Goal: Obtain resource: Download file/media

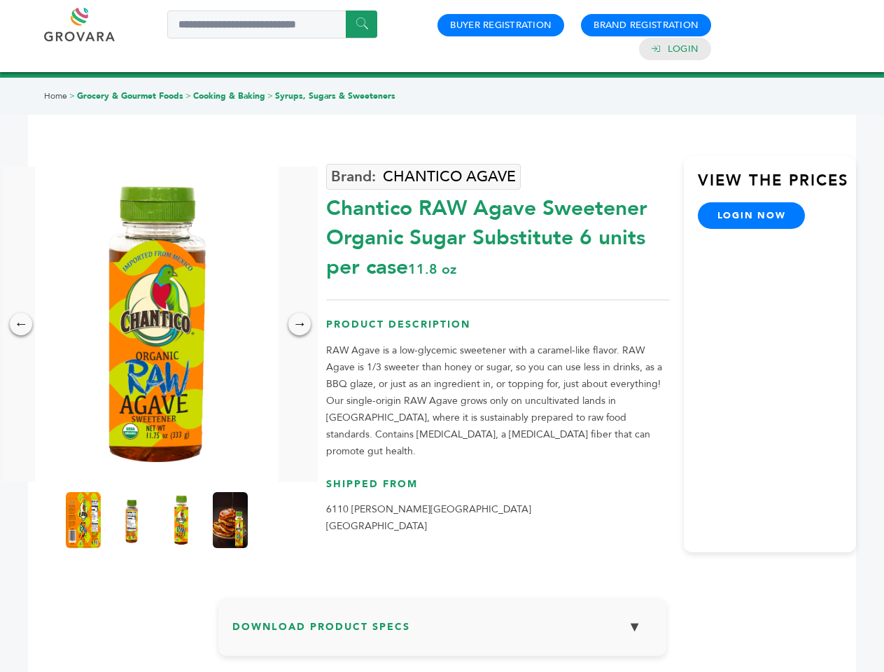
click at [157, 324] on img at bounding box center [157, 324] width 244 height 315
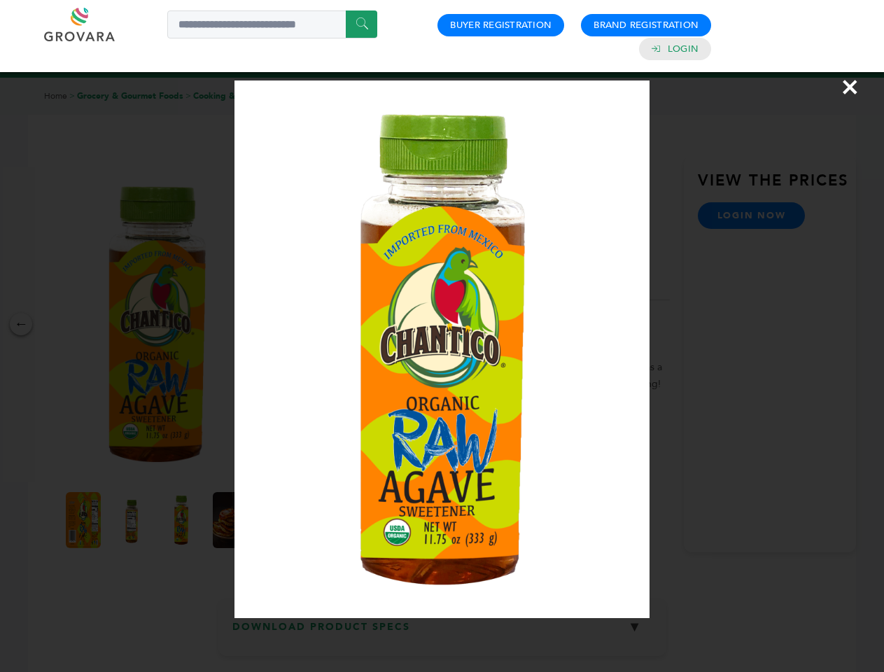
click at [21, 324] on div "×" at bounding box center [442, 336] width 884 height 672
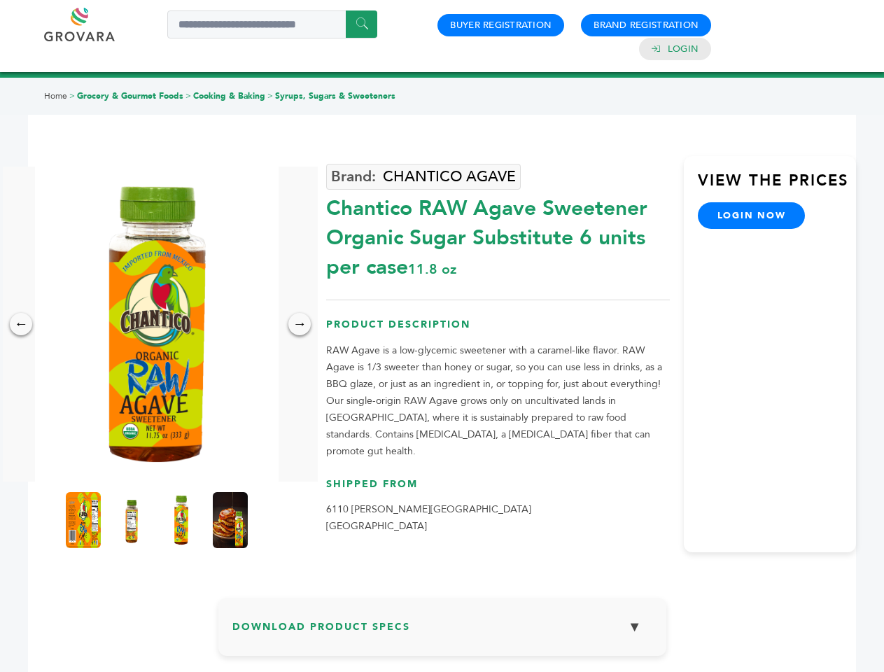
click at [300, 324] on div "→" at bounding box center [300, 324] width 22 height 22
click at [83, 520] on img at bounding box center [83, 520] width 35 height 56
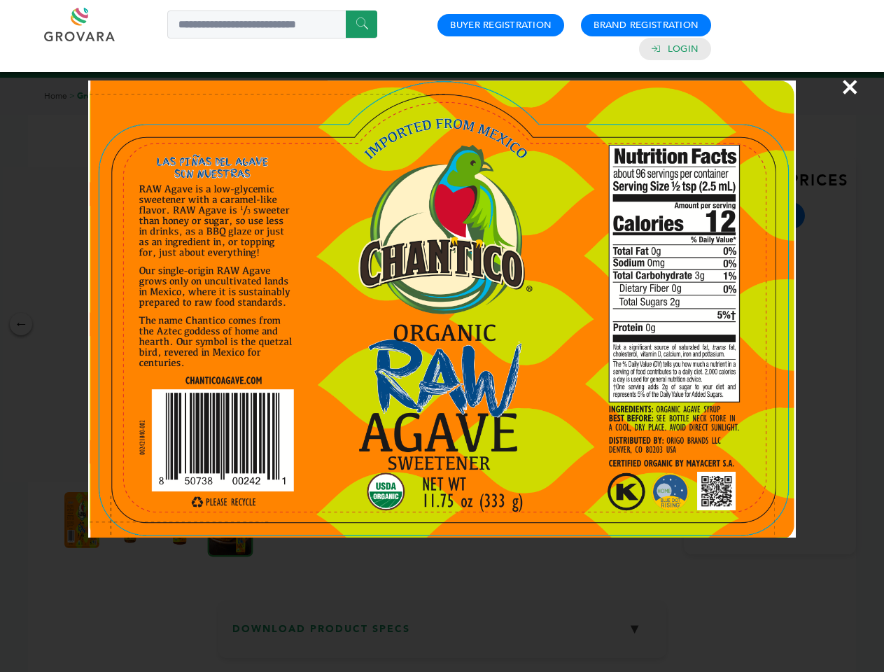
click at [132, 520] on div "×" at bounding box center [442, 336] width 884 height 672
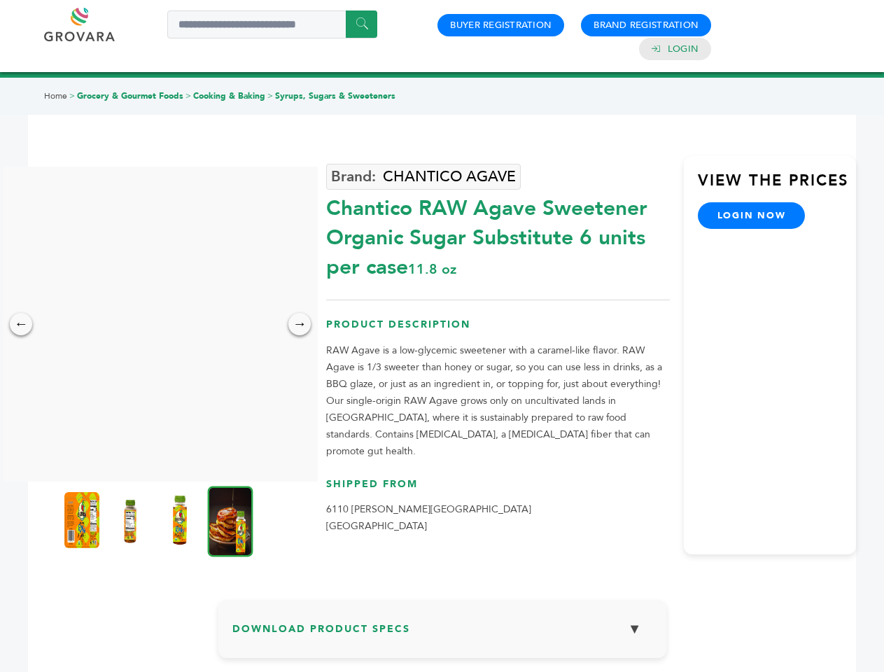
click at [181, 520] on img at bounding box center [179, 520] width 35 height 56
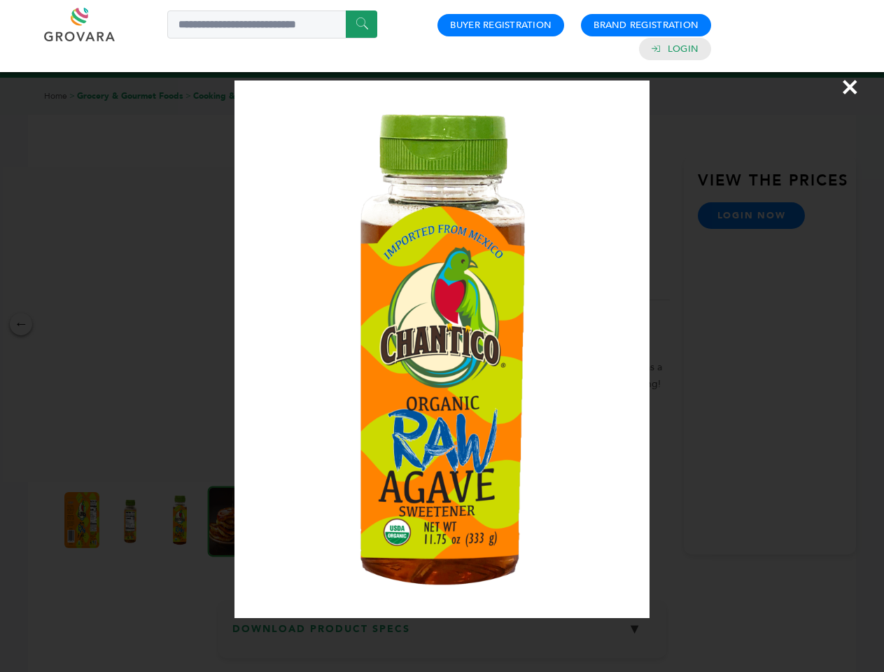
click at [230, 520] on div "×" at bounding box center [442, 336] width 884 height 672
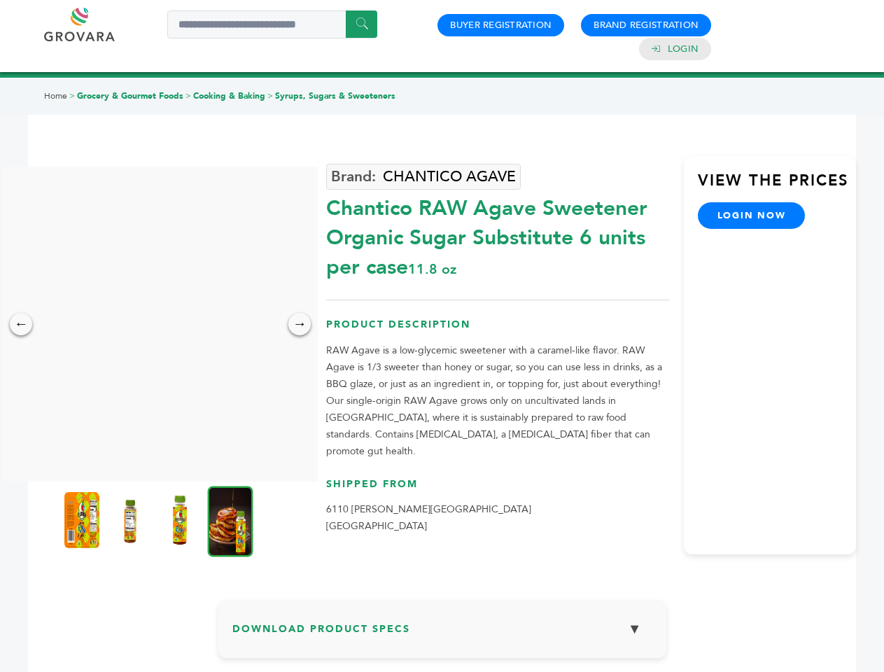
click at [443, 632] on h3 "Download Product Specs ▼" at bounding box center [442, 634] width 420 height 41
